Goal: Information Seeking & Learning: Learn about a topic

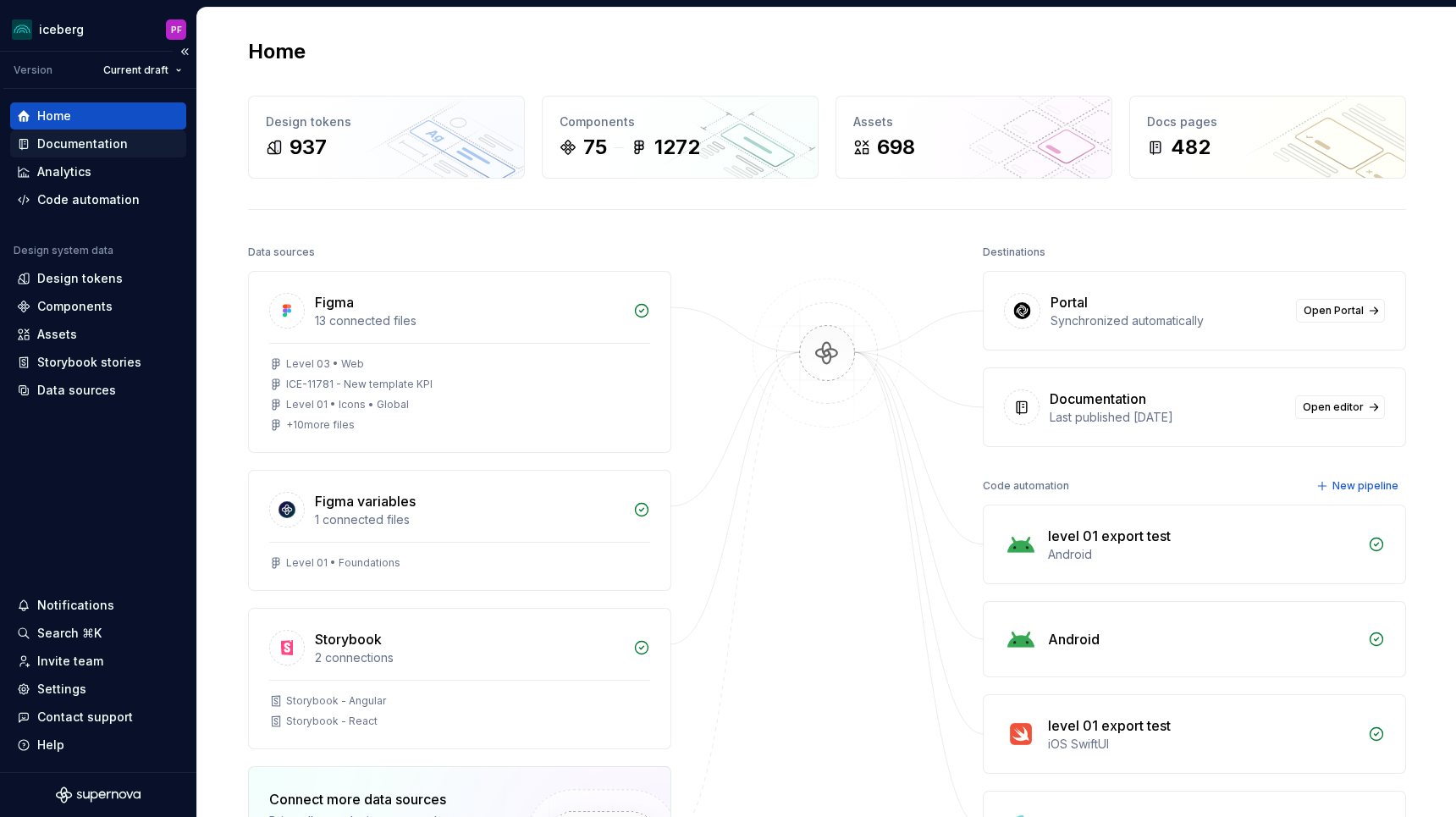
click at [131, 143] on div "Documentation" at bounding box center [98, 143] width 163 height 17
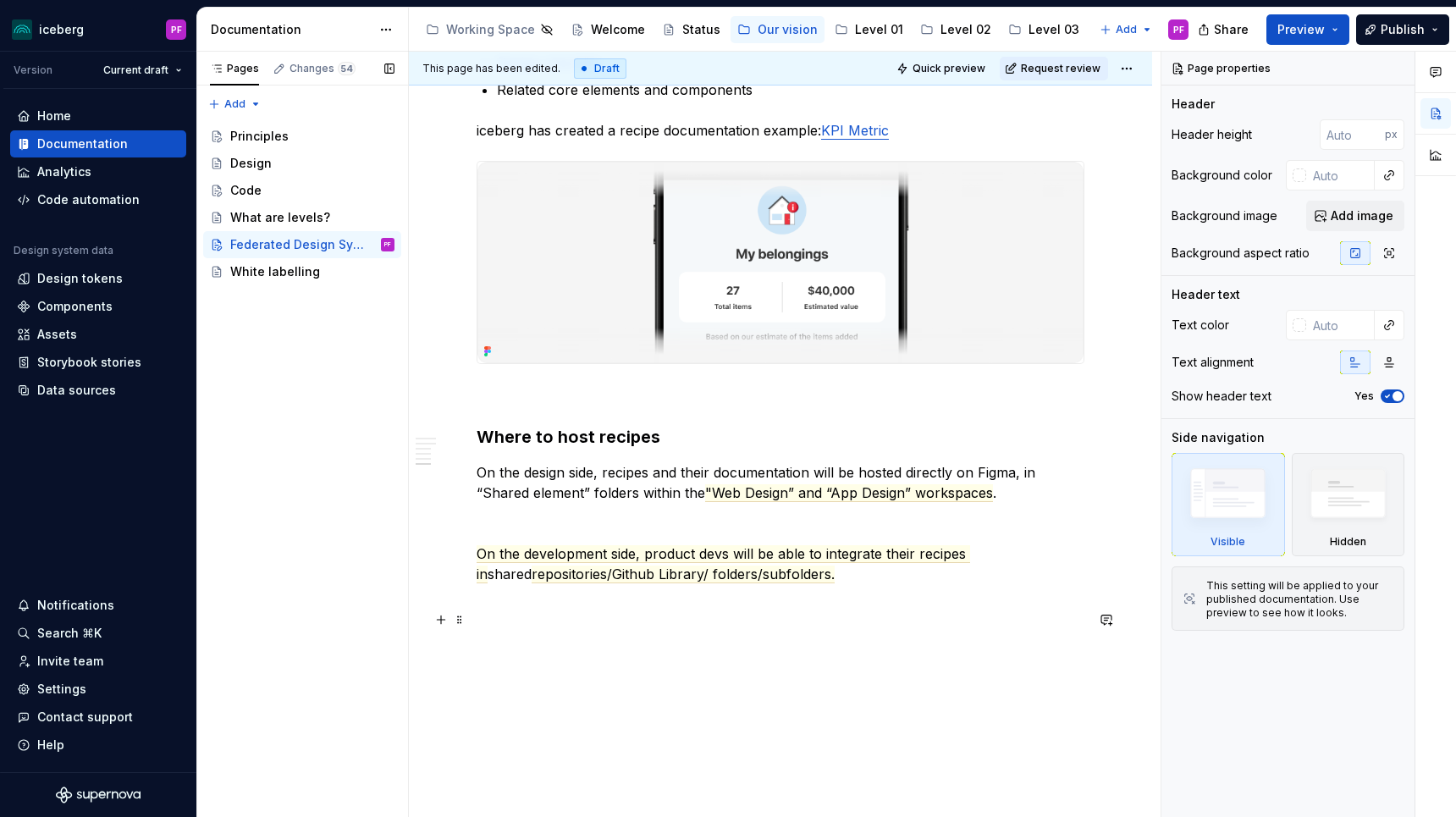
scroll to position [2718, 0]
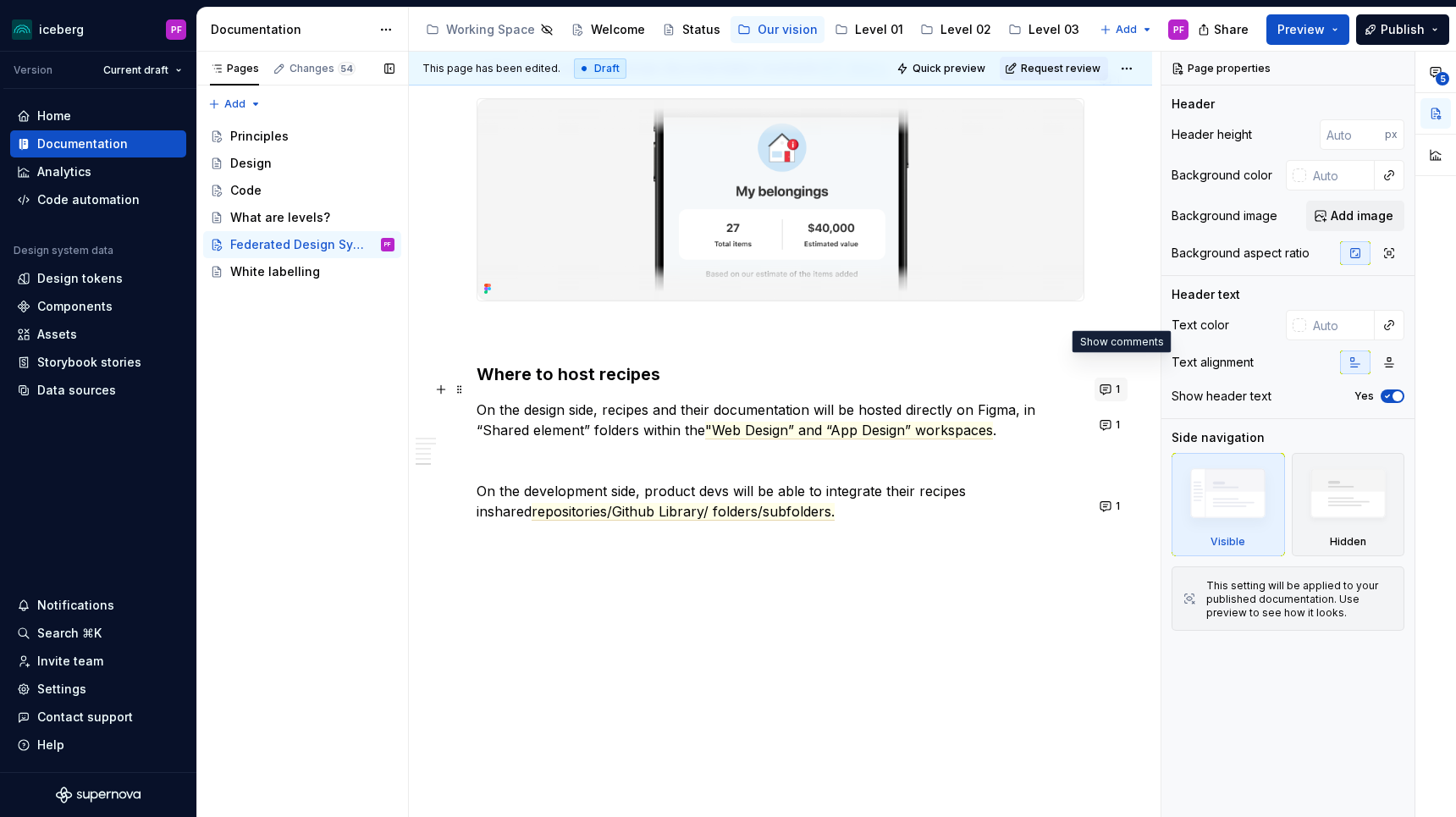
click at [1123, 378] on button "1" at bounding box center [1110, 389] width 33 height 24
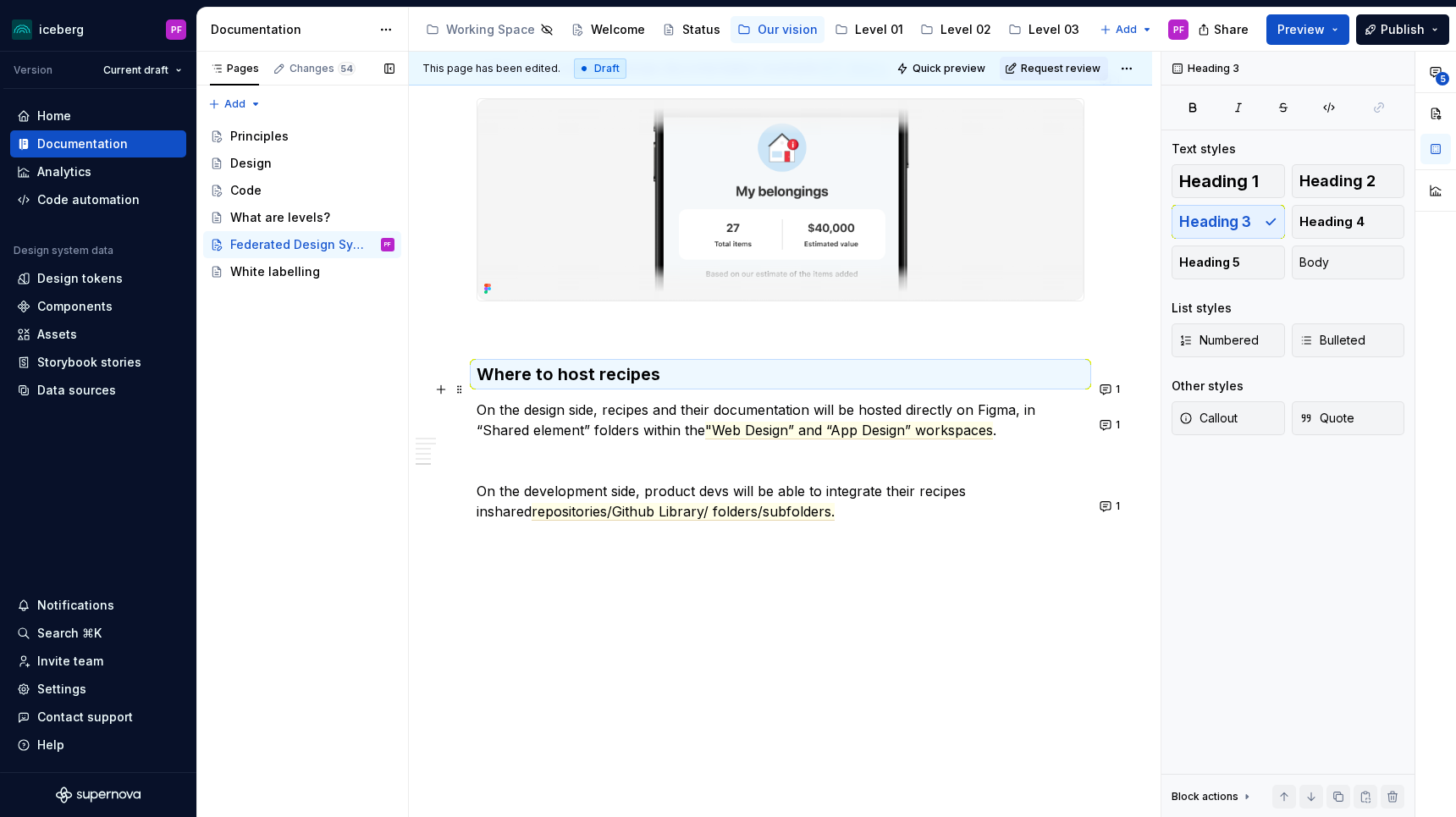
click at [1131, 413] on div "1" at bounding box center [1112, 425] width 36 height 24
click at [1120, 413] on button "1" at bounding box center [1110, 425] width 33 height 24
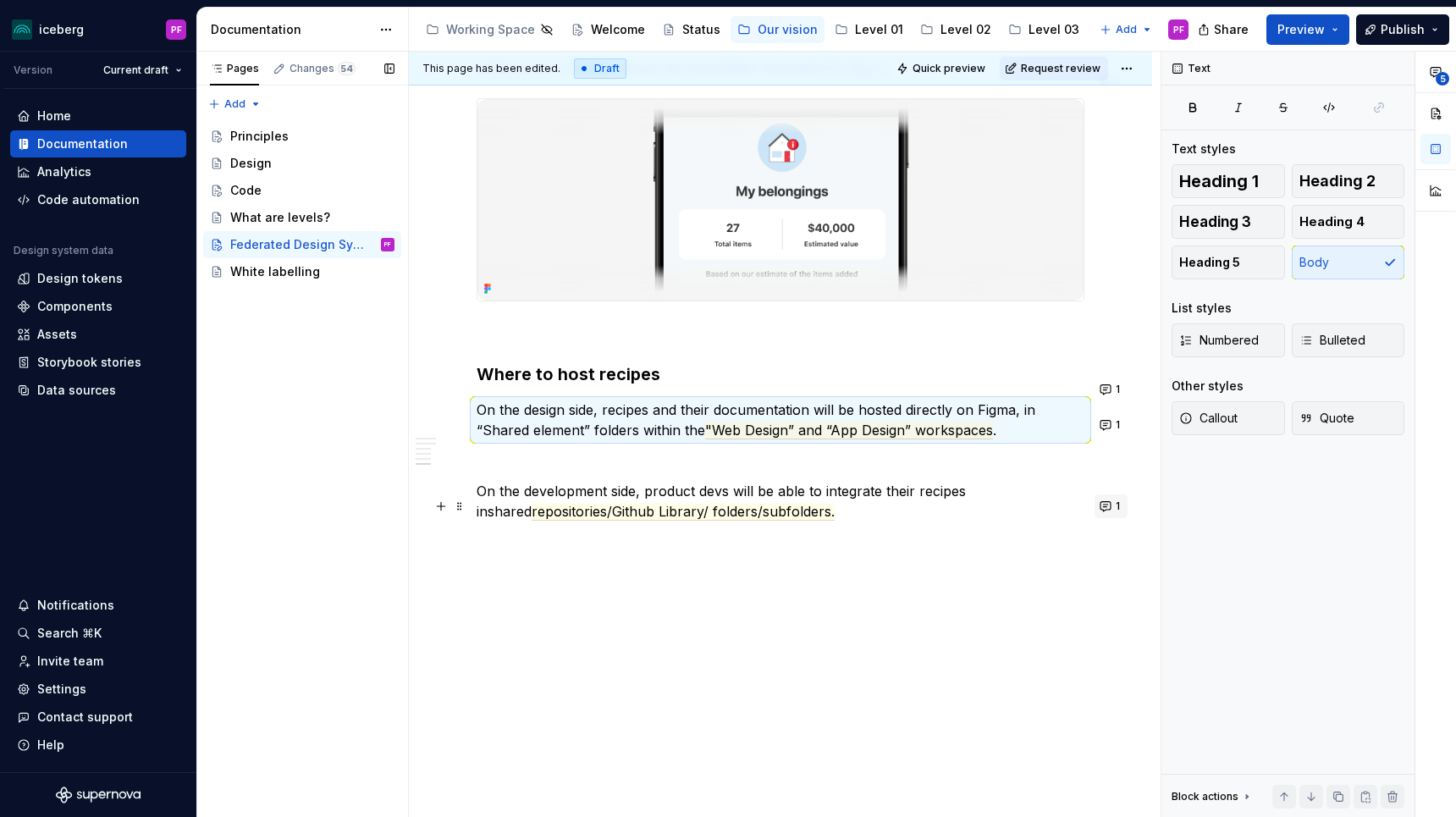
click at [1120, 494] on button "1" at bounding box center [1110, 506] width 33 height 24
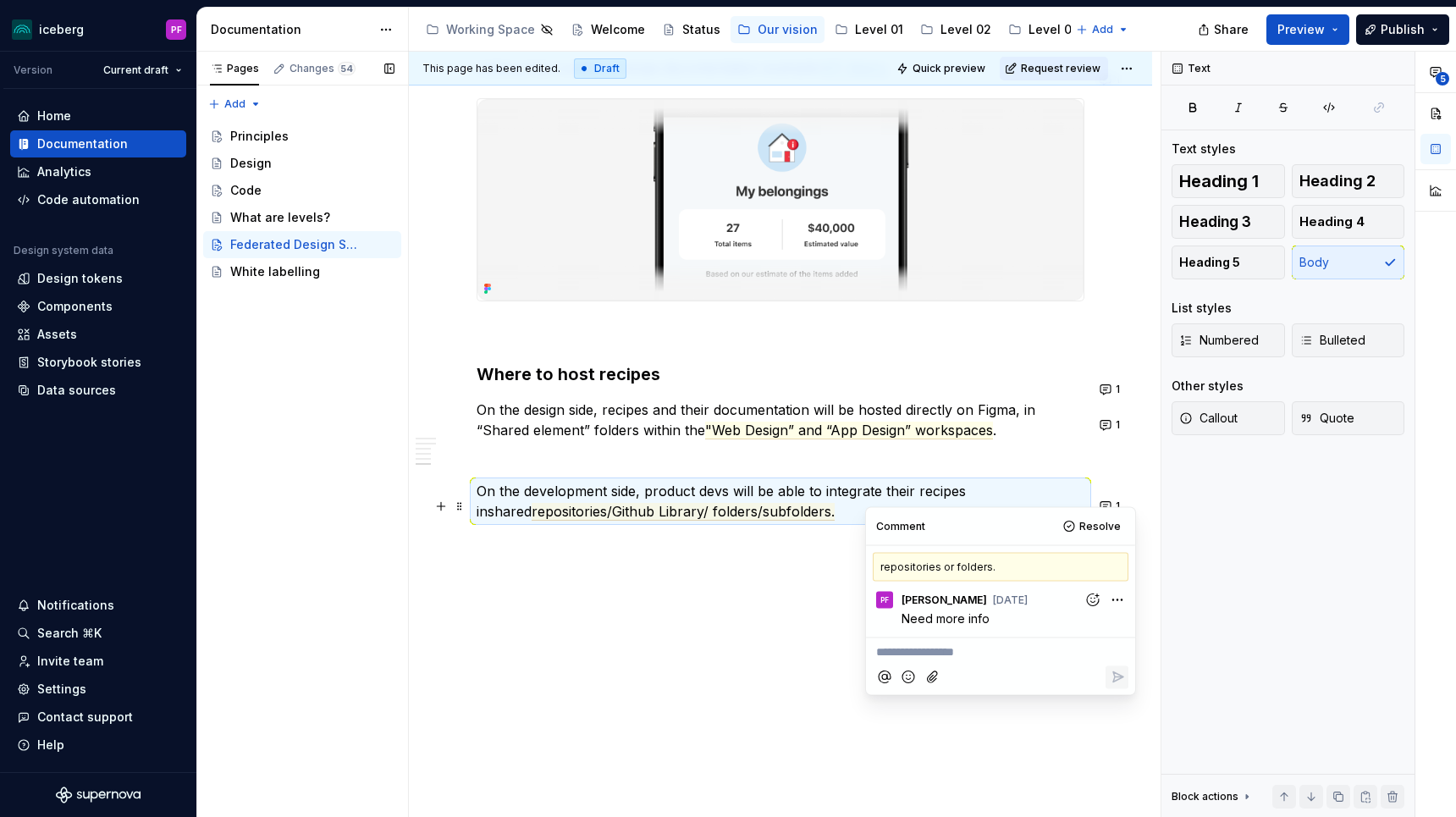
type textarea "*"
